Goal: Information Seeking & Learning: Learn about a topic

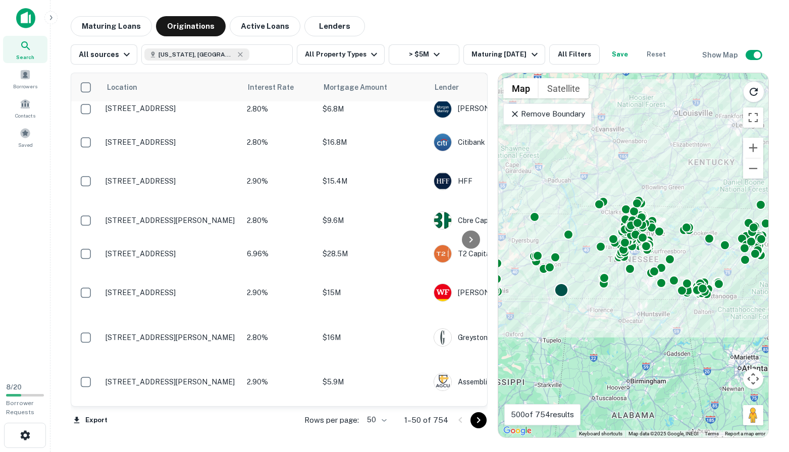
click at [563, 290] on div at bounding box center [561, 290] width 15 height 15
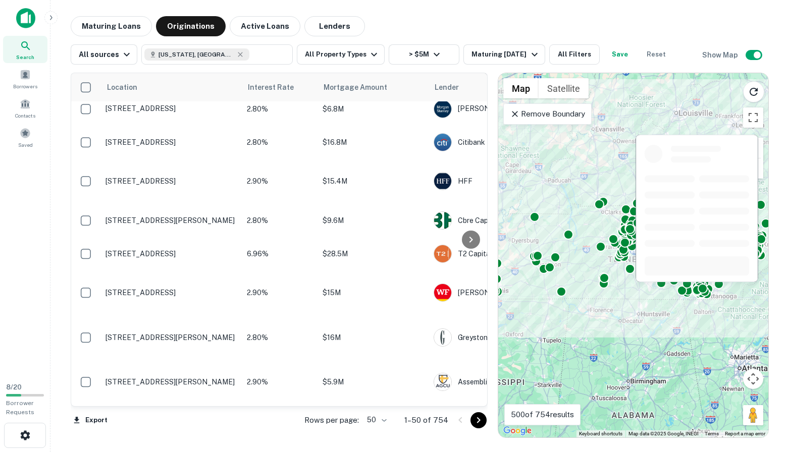
click at [694, 285] on div at bounding box center [697, 211] width 124 height 155
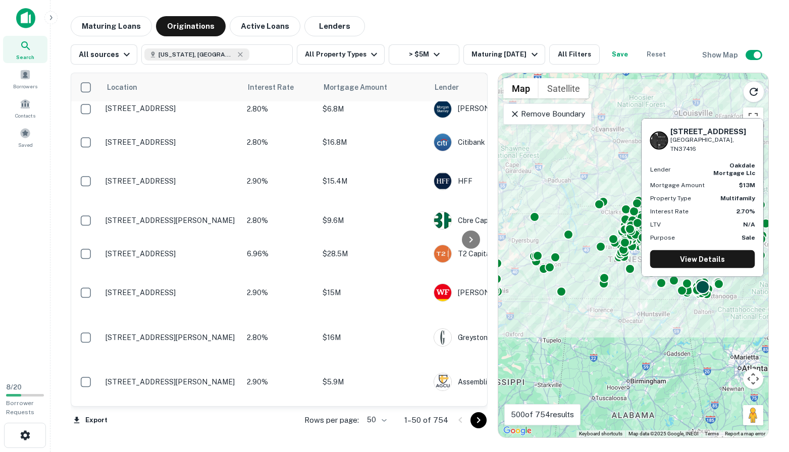
click at [708, 291] on div at bounding box center [702, 287] width 15 height 15
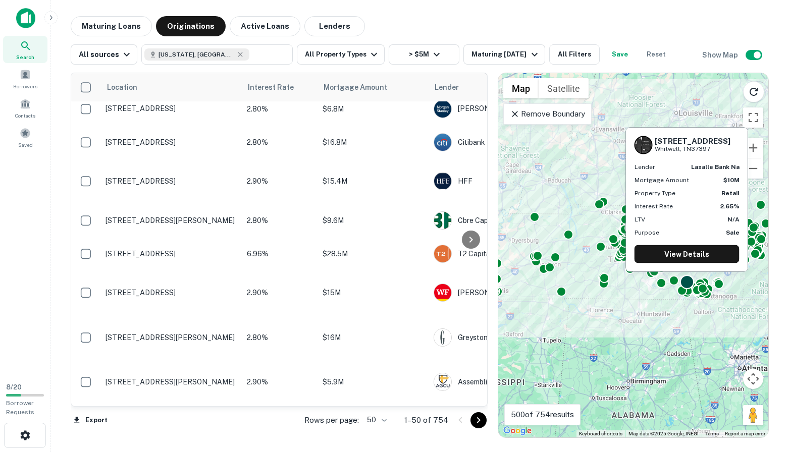
click at [686, 287] on div at bounding box center [686, 282] width 15 height 15
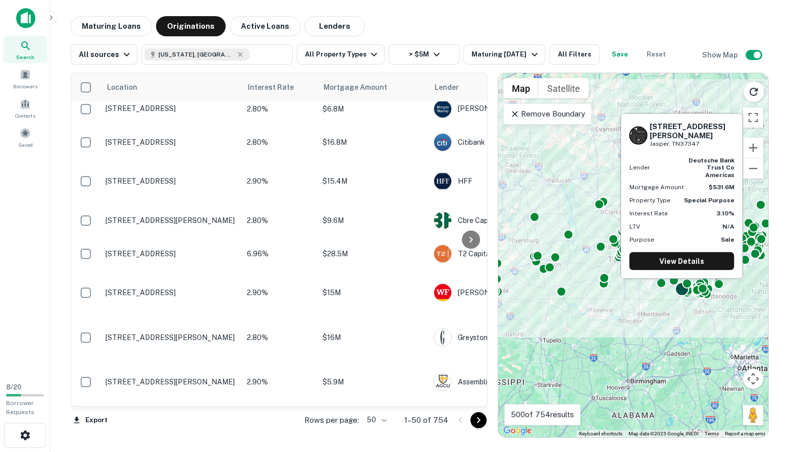
click at [683, 292] on div at bounding box center [681, 289] width 15 height 15
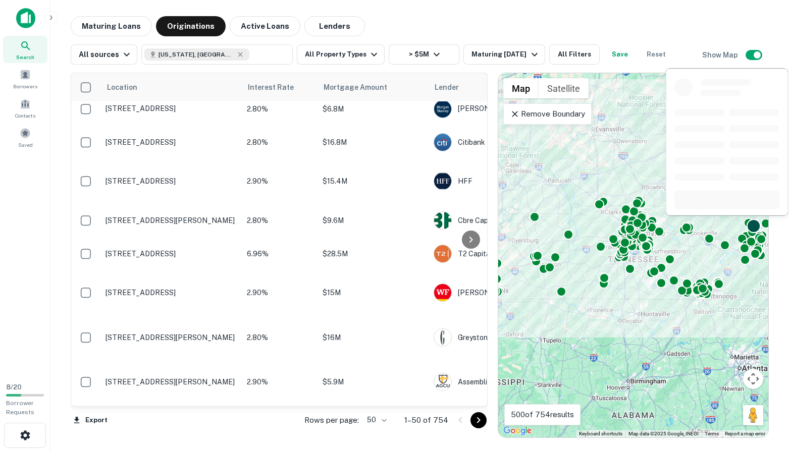
click at [756, 231] on div at bounding box center [753, 226] width 15 height 15
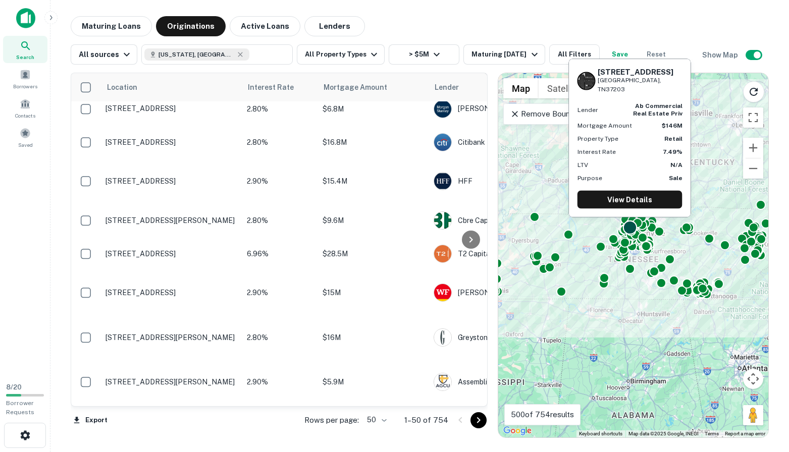
click at [630, 227] on div at bounding box center [629, 228] width 15 height 15
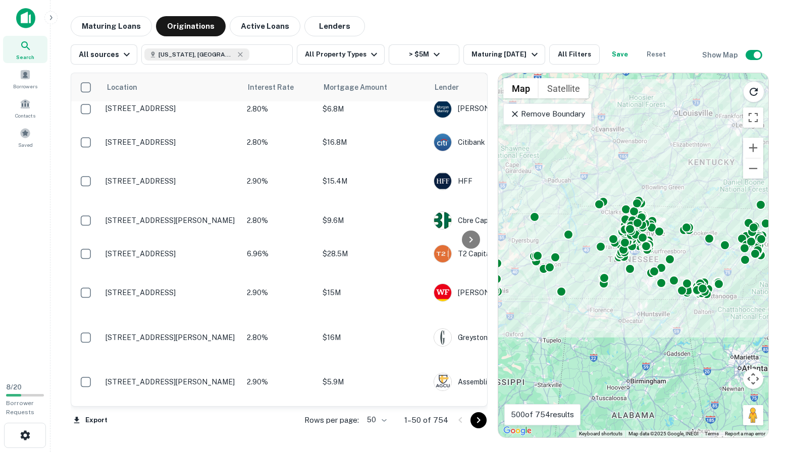
click at [636, 255] on div at bounding box center [768, 255] width 270 height 0
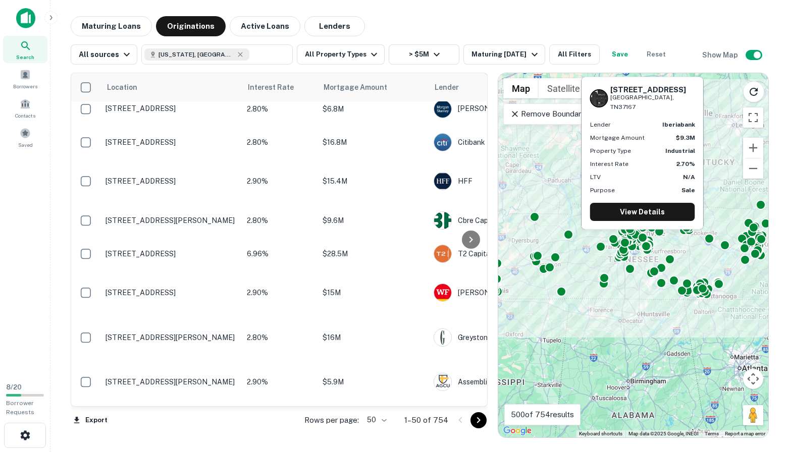
click at [642, 234] on div "201 Gils St Smyrna, TN37167 Lender iberiabank Mortgage Amount $9.3M Property Ty…" at bounding box center [642, 156] width 124 height 161
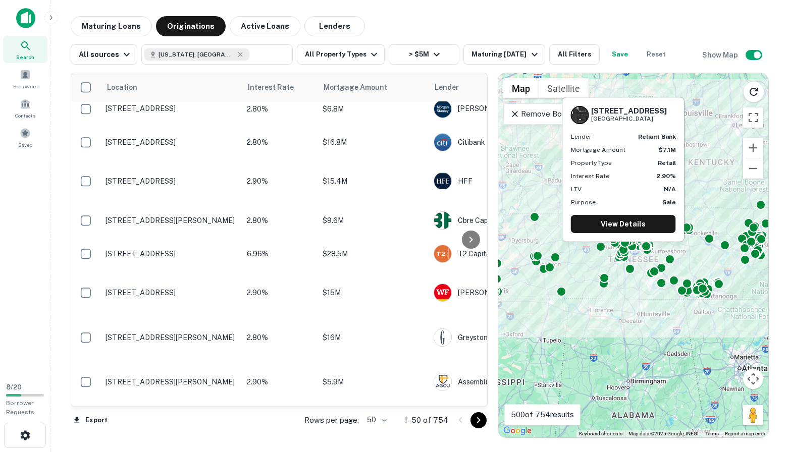
click at [622, 243] on div "4816 Main St Spring Hill, TN37174 Lender reliant bank Mortgage Amount $7.1M Pro…" at bounding box center [623, 172] width 124 height 152
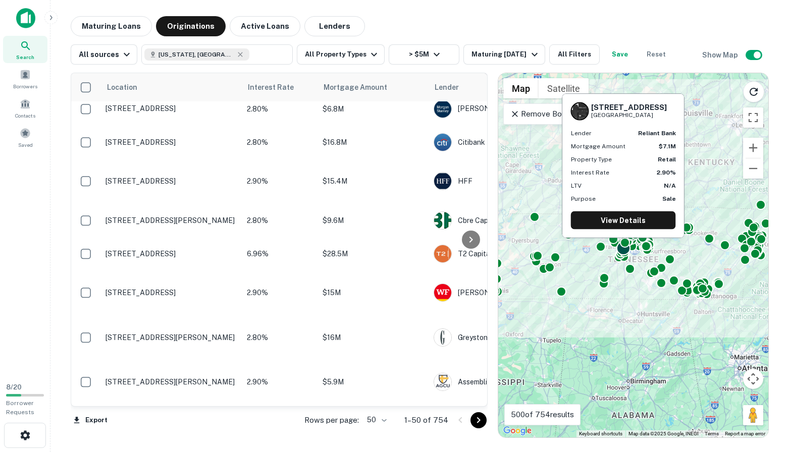
click at [624, 250] on div at bounding box center [623, 248] width 15 height 15
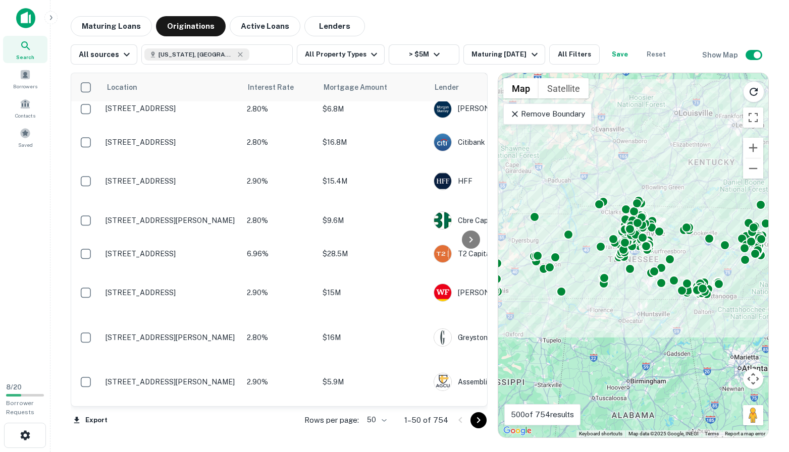
click at [29, 27] on img at bounding box center [25, 18] width 19 height 20
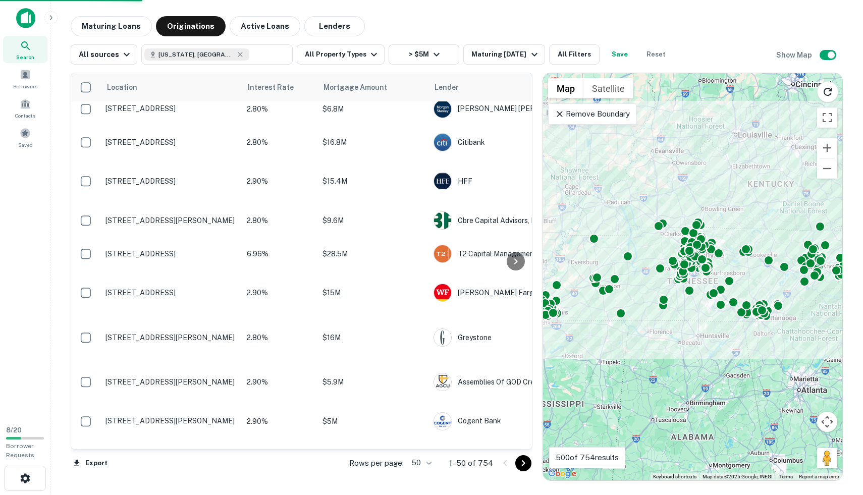
click at [29, 48] on icon at bounding box center [26, 46] width 12 height 12
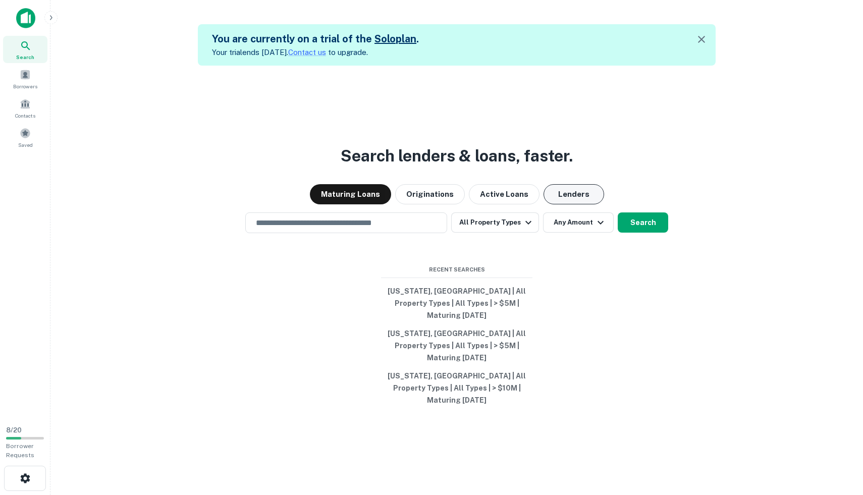
click at [565, 204] on button "Lenders" at bounding box center [574, 194] width 61 height 20
click at [378, 229] on input "text" at bounding box center [346, 223] width 193 height 12
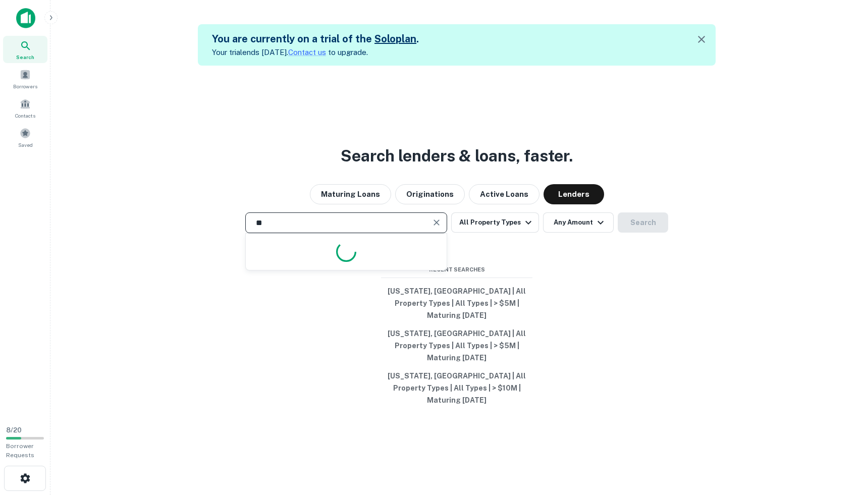
type input "*"
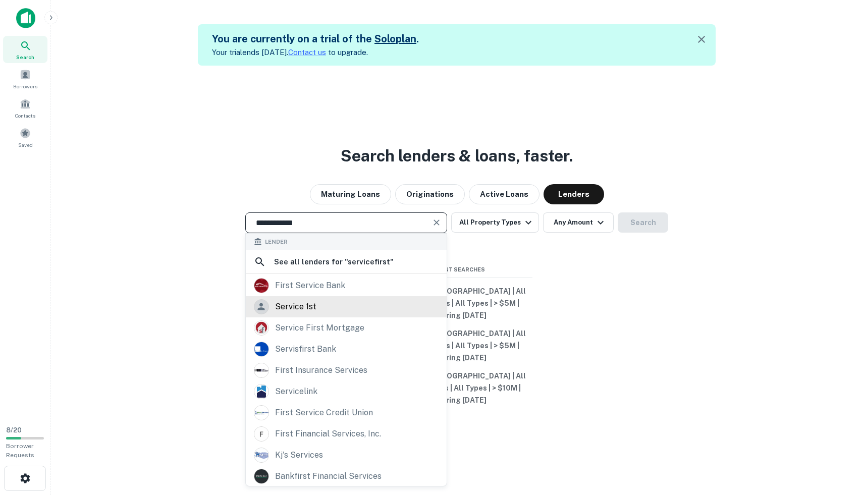
type input "**********"
click at [358, 314] on div "service 1st" at bounding box center [346, 306] width 185 height 15
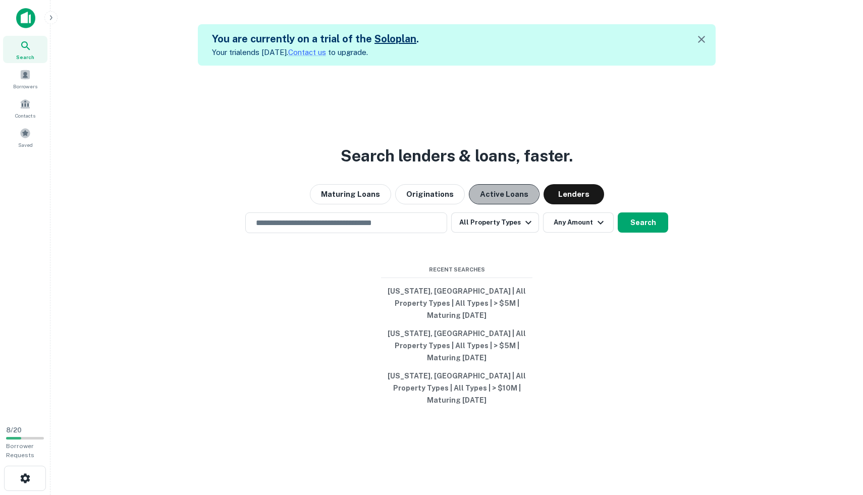
click at [500, 204] on button "Active Loans" at bounding box center [504, 194] width 71 height 20
click at [554, 204] on button "Lenders" at bounding box center [574, 194] width 61 height 20
click at [396, 229] on input "text" at bounding box center [346, 223] width 193 height 12
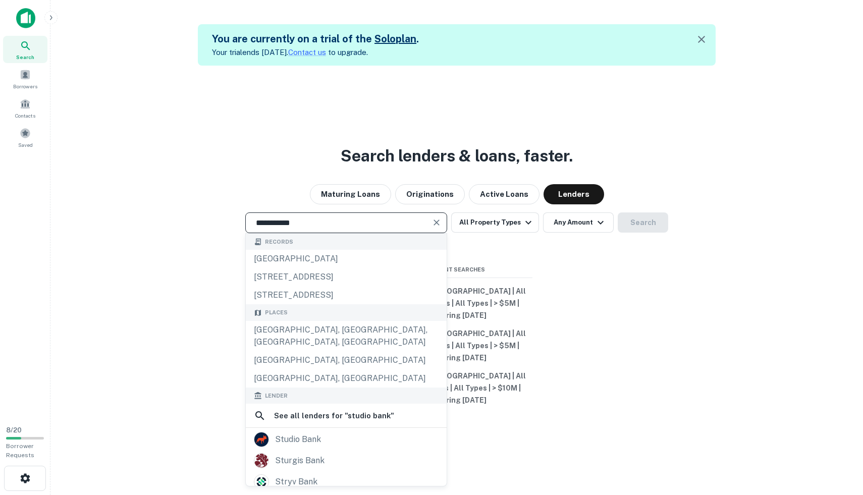
type input "**********"
click at [515, 192] on div "**********" at bounding box center [457, 313] width 796 height 495
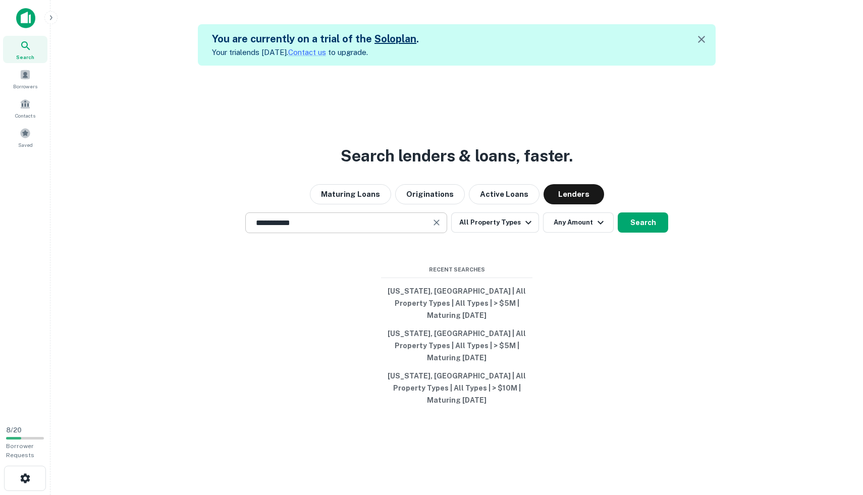
click at [410, 229] on input "**********" at bounding box center [339, 223] width 178 height 12
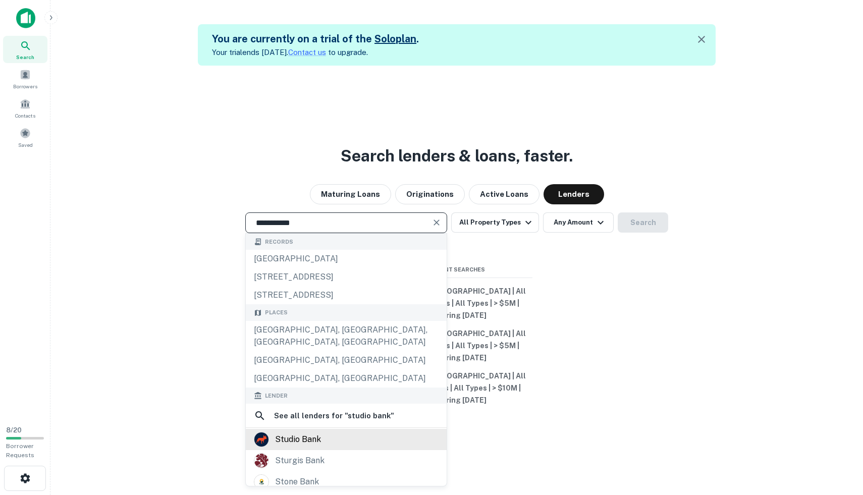
click at [338, 443] on div "studio bank" at bounding box center [346, 439] width 185 height 15
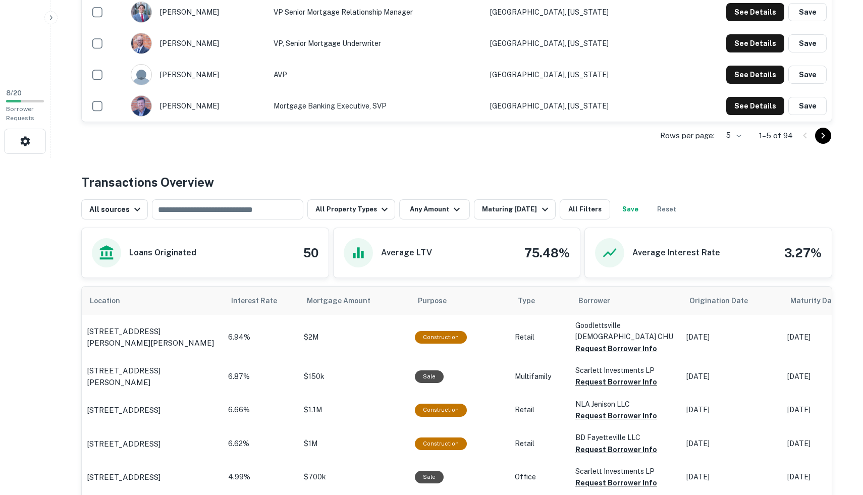
scroll to position [381, 0]
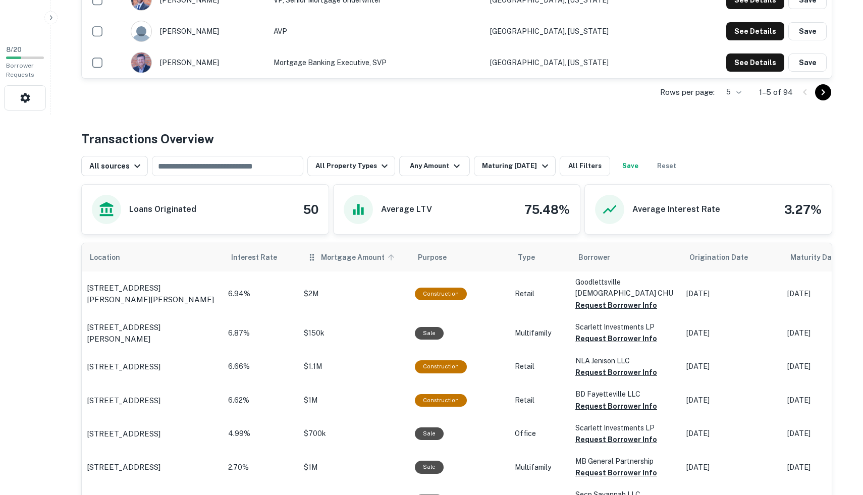
click at [342, 262] on span "Mortgage Amount" at bounding box center [359, 257] width 77 height 12
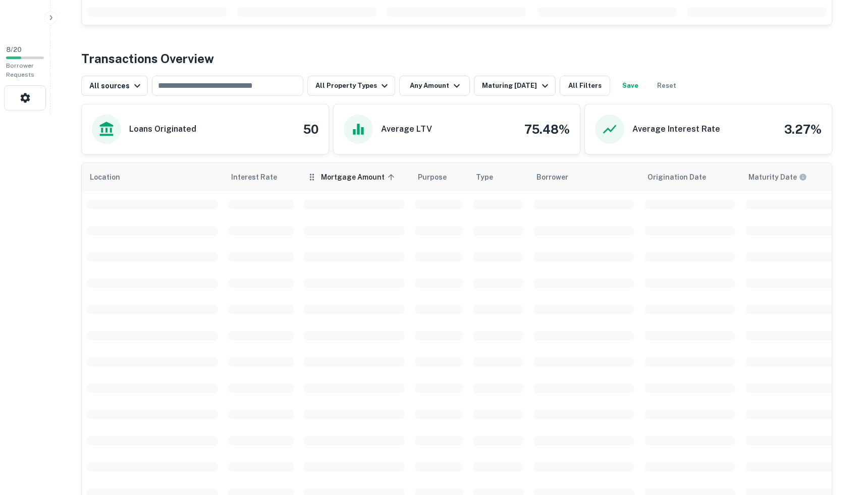
click at [388, 178] on icon "scrollable content" at bounding box center [391, 177] width 6 height 6
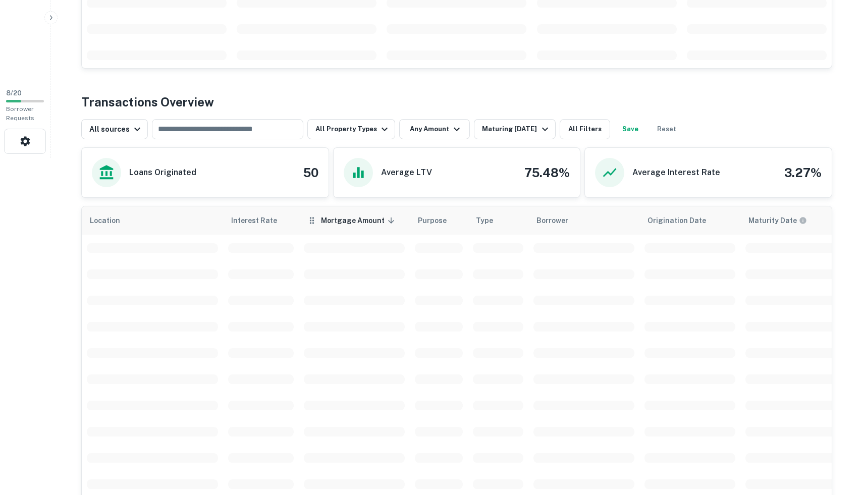
scroll to position [338, 0]
click at [426, 126] on button "Any Amount" at bounding box center [434, 129] width 71 height 20
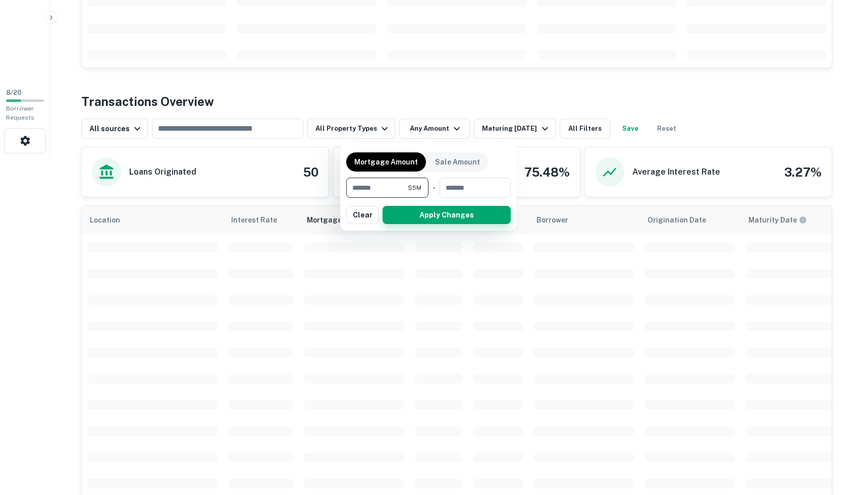
type input "*******"
click at [470, 211] on button "Apply Changes" at bounding box center [447, 215] width 128 height 18
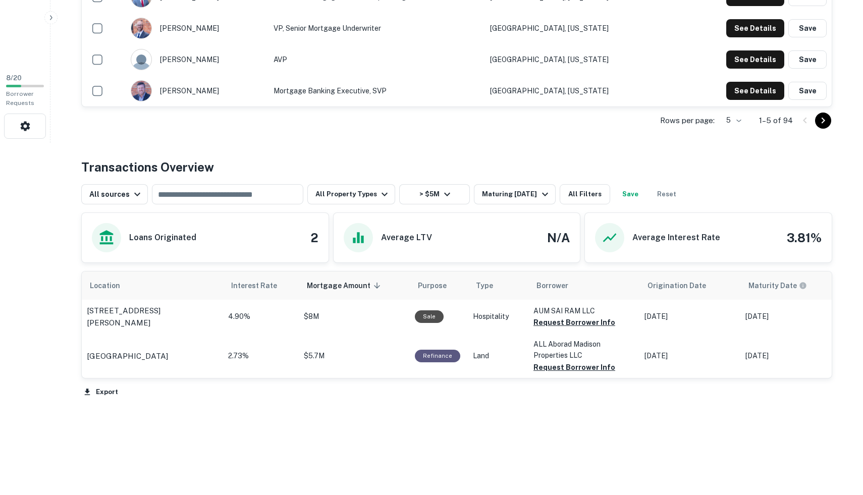
scroll to position [354, 0]
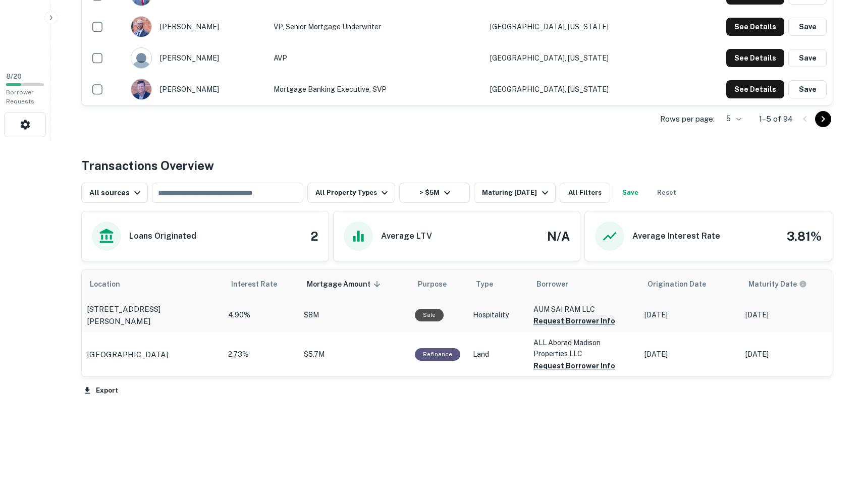
click at [541, 323] on button "Request Borrower Info" at bounding box center [574, 321] width 82 height 12
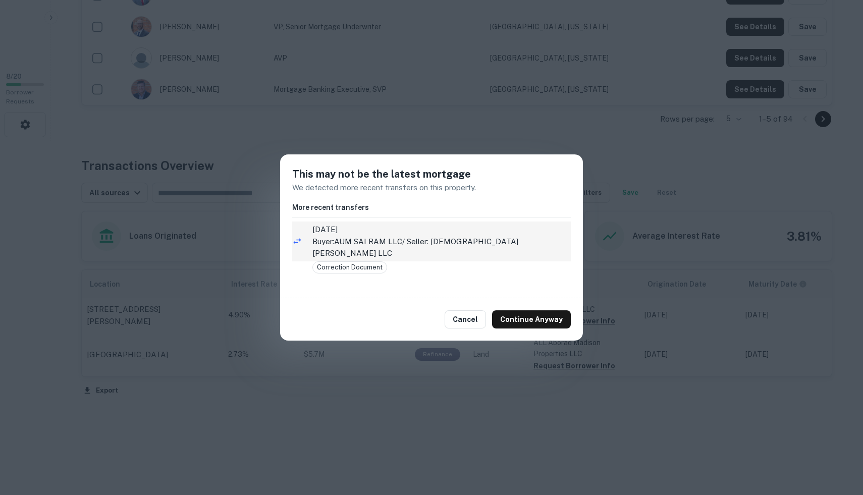
click at [460, 247] on p "Buyer: AUM SAI RAM LLC / Seller: [PERSON_NAME] LLC" at bounding box center [441, 248] width 258 height 24
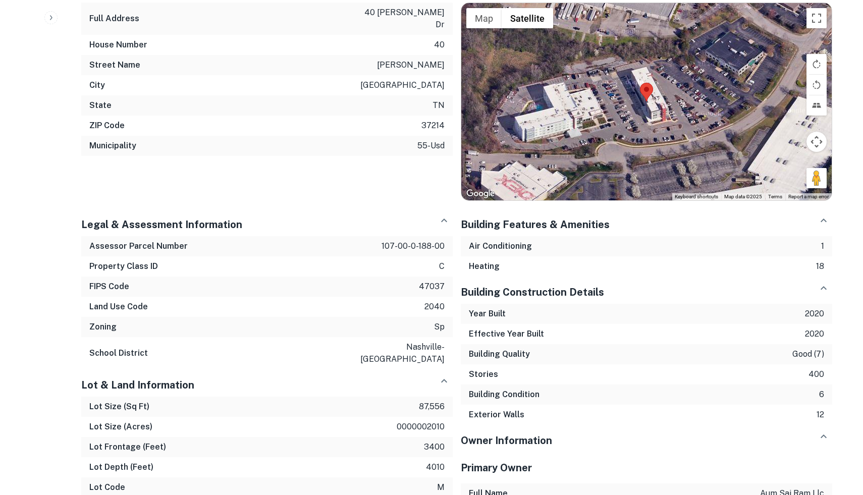
scroll to position [946, 0]
